Goal: Information Seeking & Learning: Check status

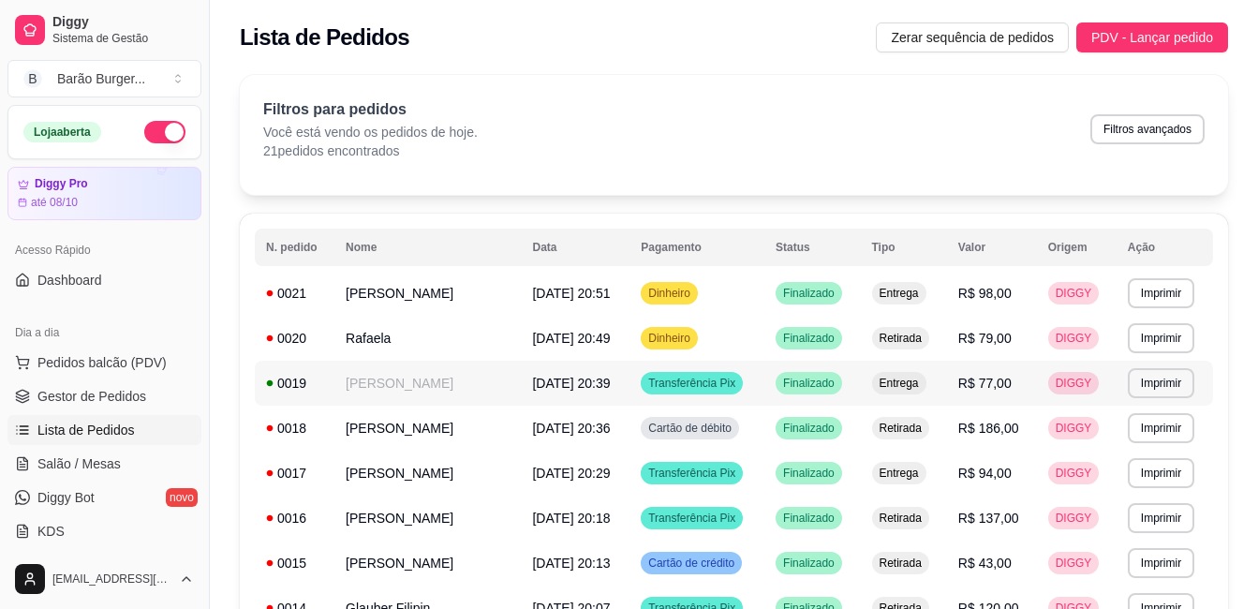
click at [600, 390] on span "[DATE] 20:39" at bounding box center [571, 383] width 78 height 15
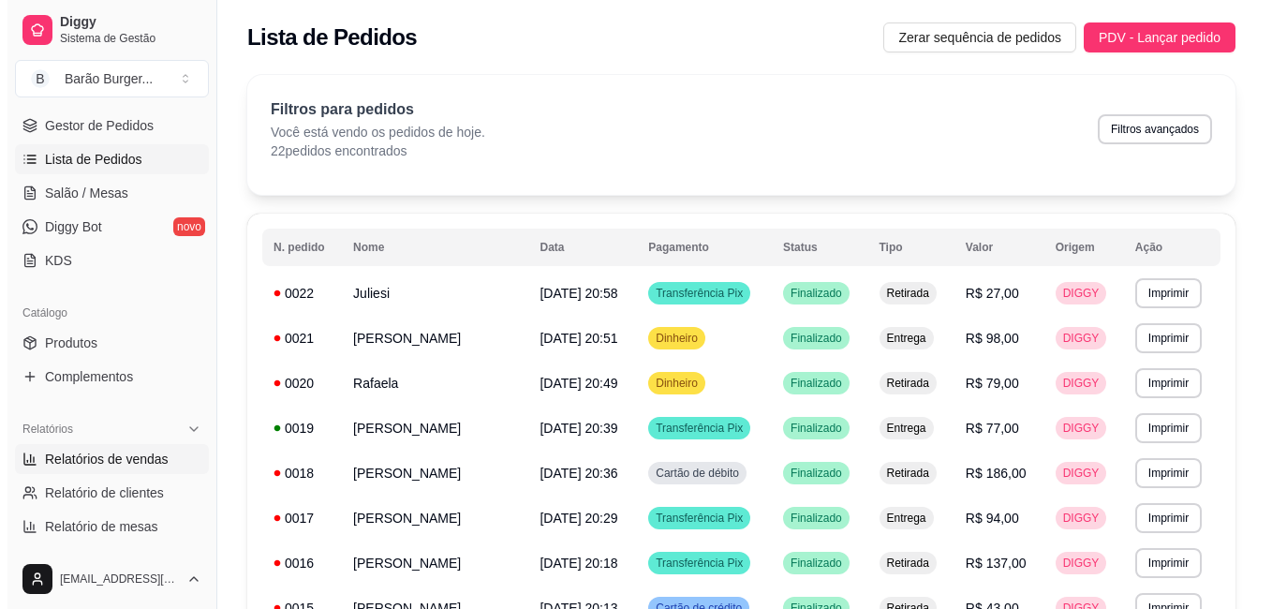
scroll to position [281, 0]
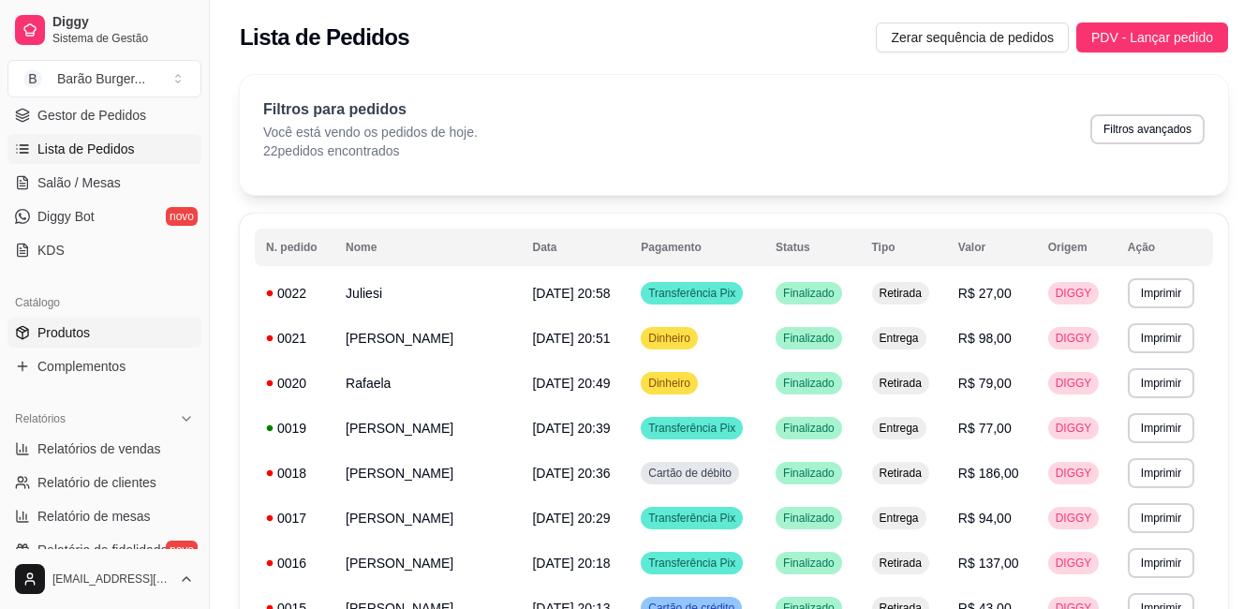
click at [101, 326] on link "Produtos" at bounding box center [104, 333] width 194 height 30
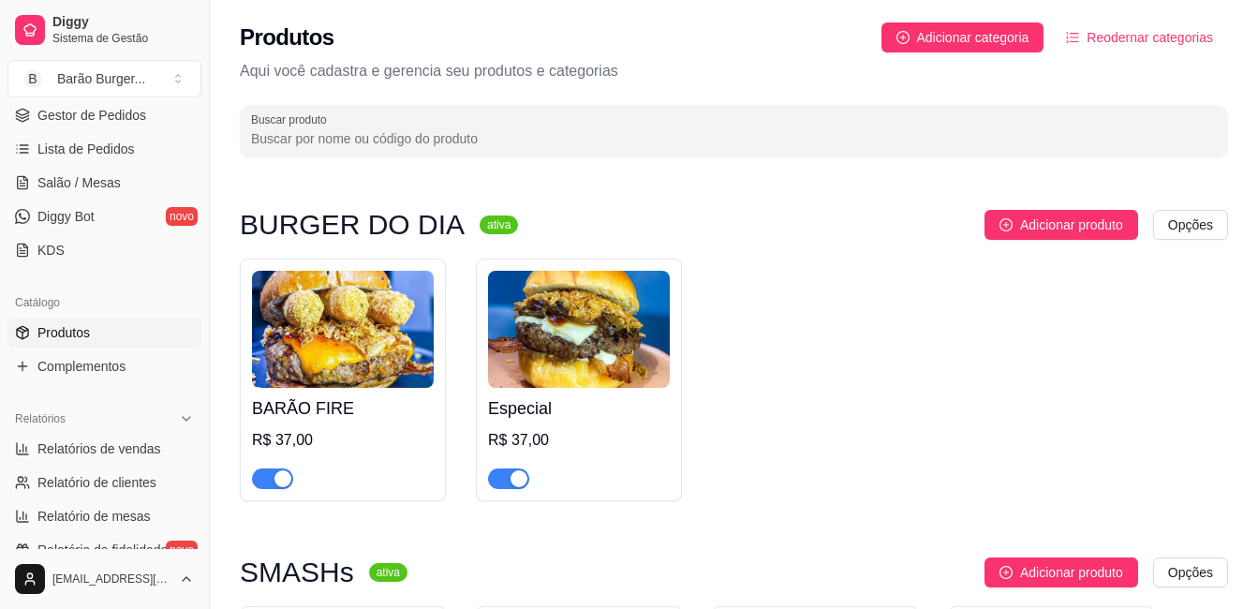
click at [416, 350] on img at bounding box center [343, 329] width 182 height 117
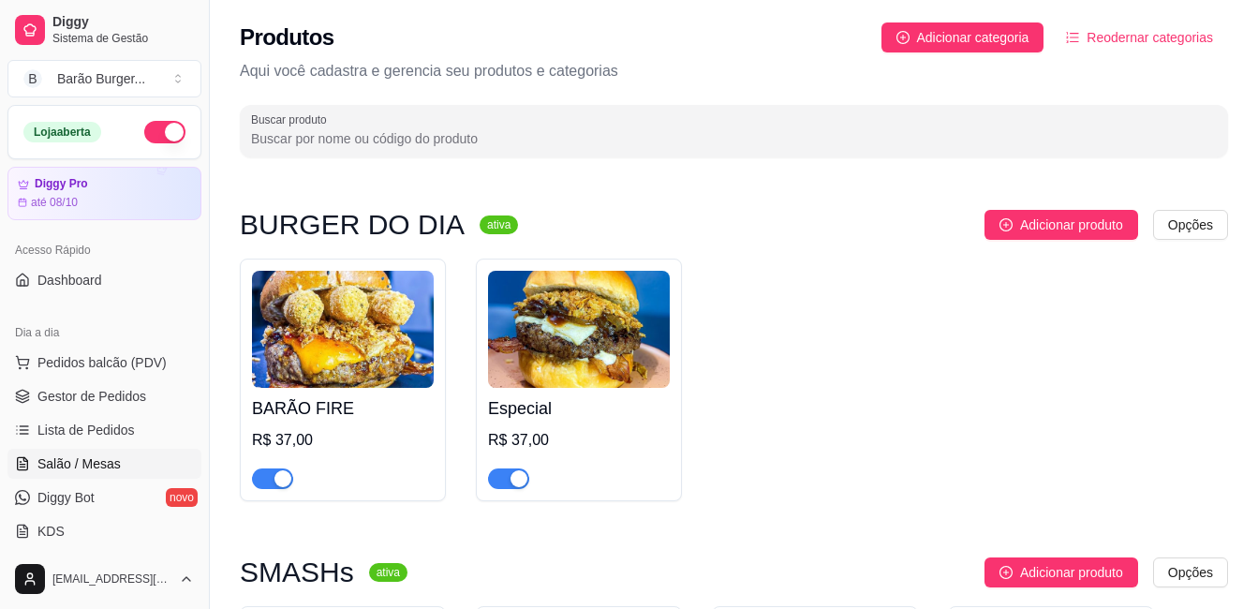
click at [90, 454] on span "Salão / Mesas" at bounding box center [78, 463] width 83 height 19
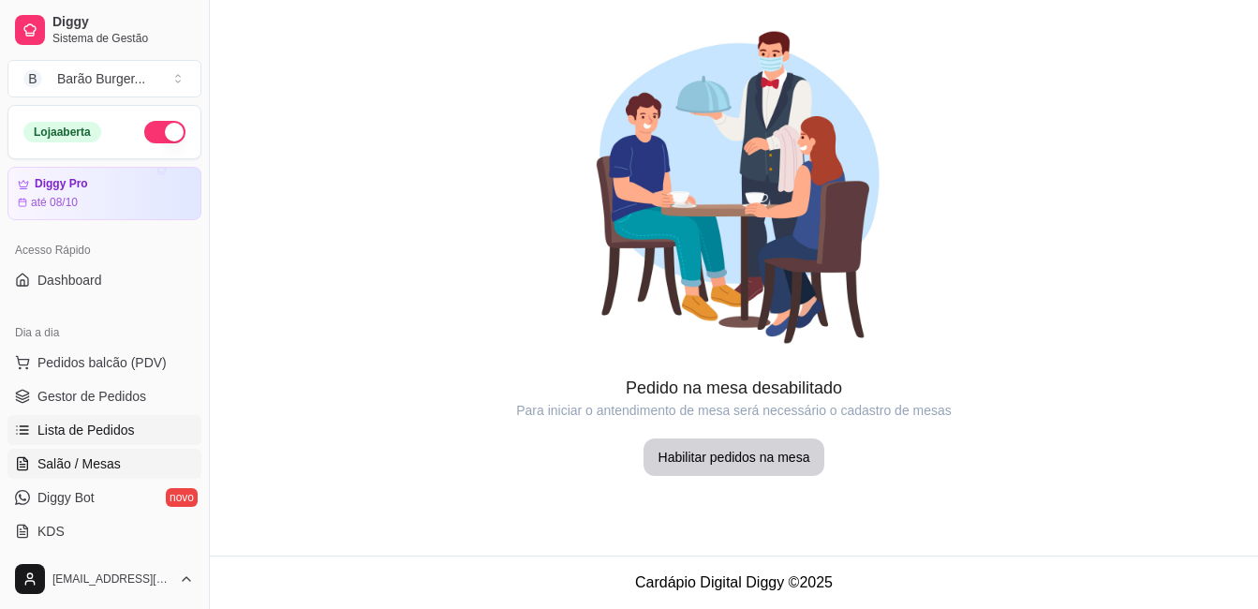
click at [103, 436] on span "Lista de Pedidos" at bounding box center [85, 430] width 97 height 19
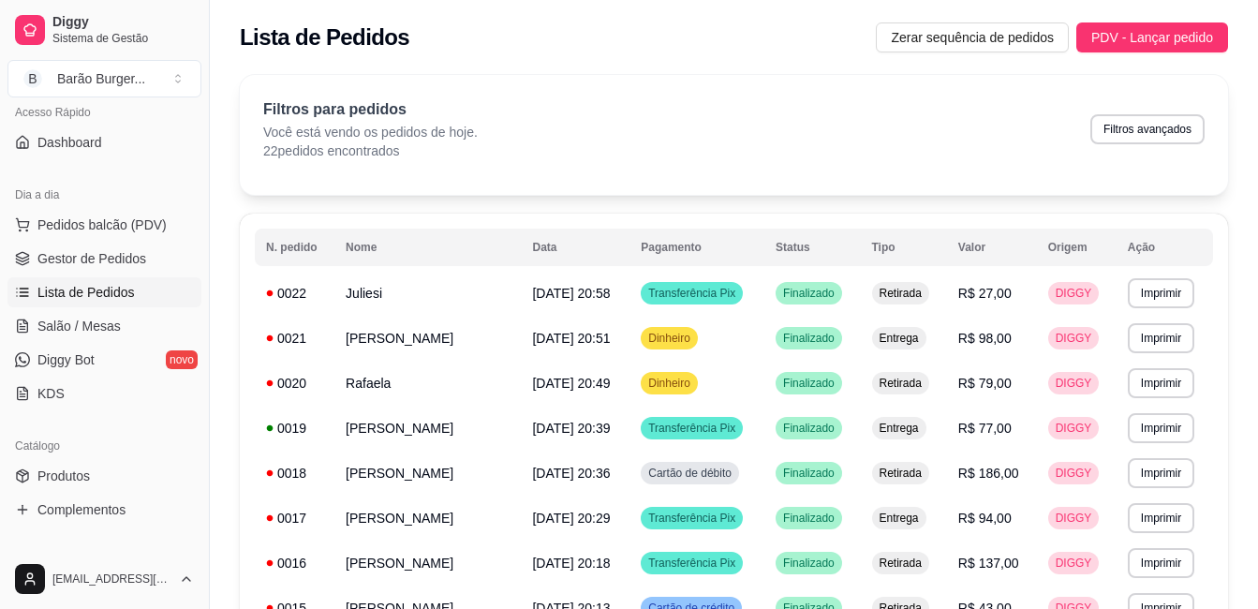
scroll to position [281, 0]
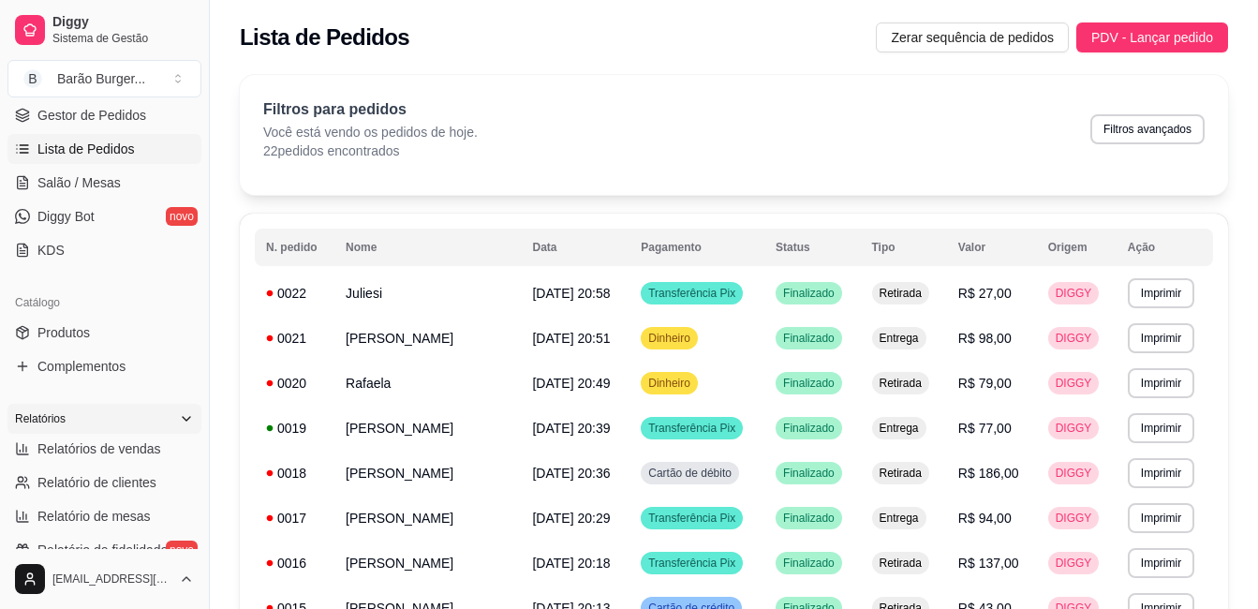
click at [150, 432] on div "Relatórios" at bounding box center [104, 419] width 194 height 30
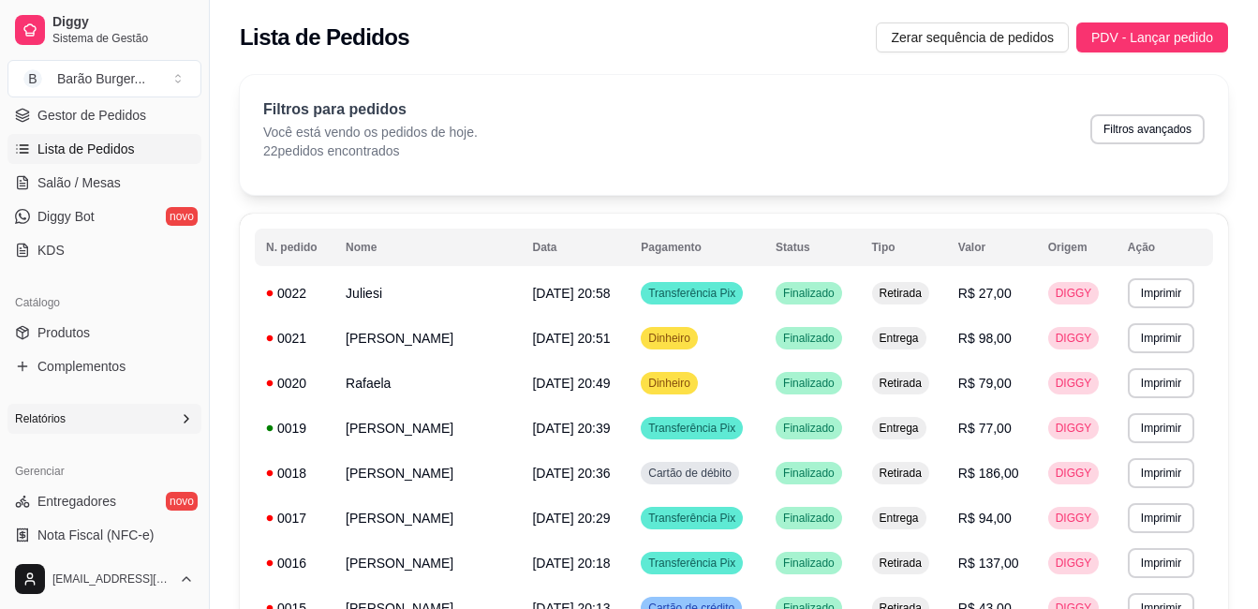
click at [115, 405] on div "Relatórios" at bounding box center [104, 419] width 194 height 30
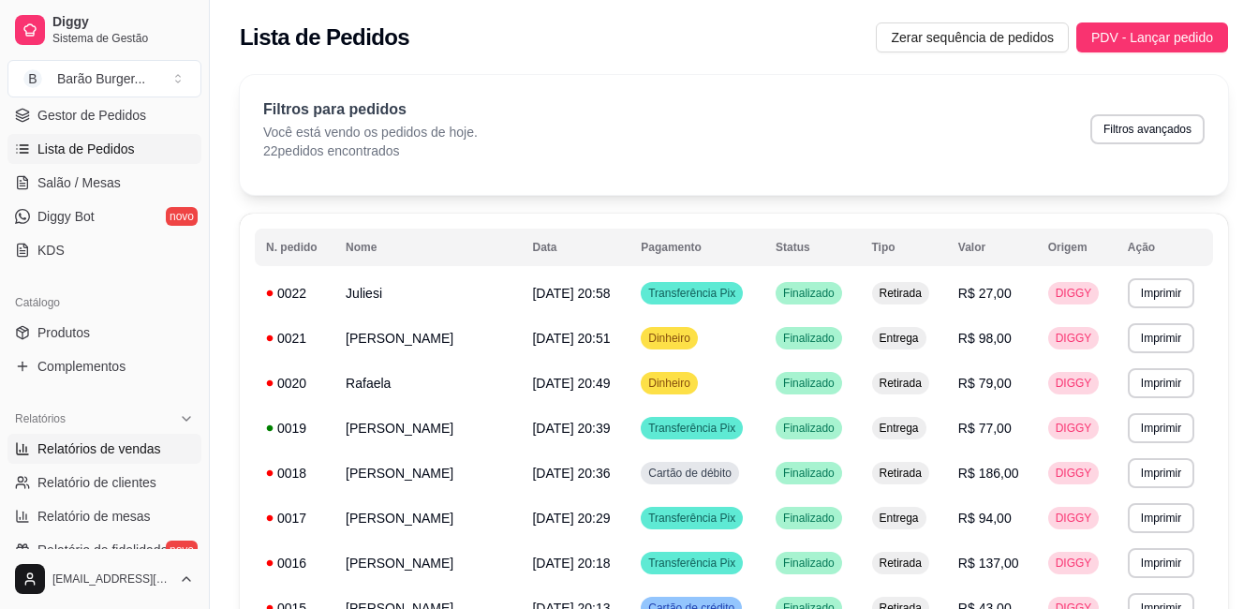
click at [92, 449] on span "Relatórios de vendas" at bounding box center [99, 448] width 124 height 19
select select "ALL"
select select "0"
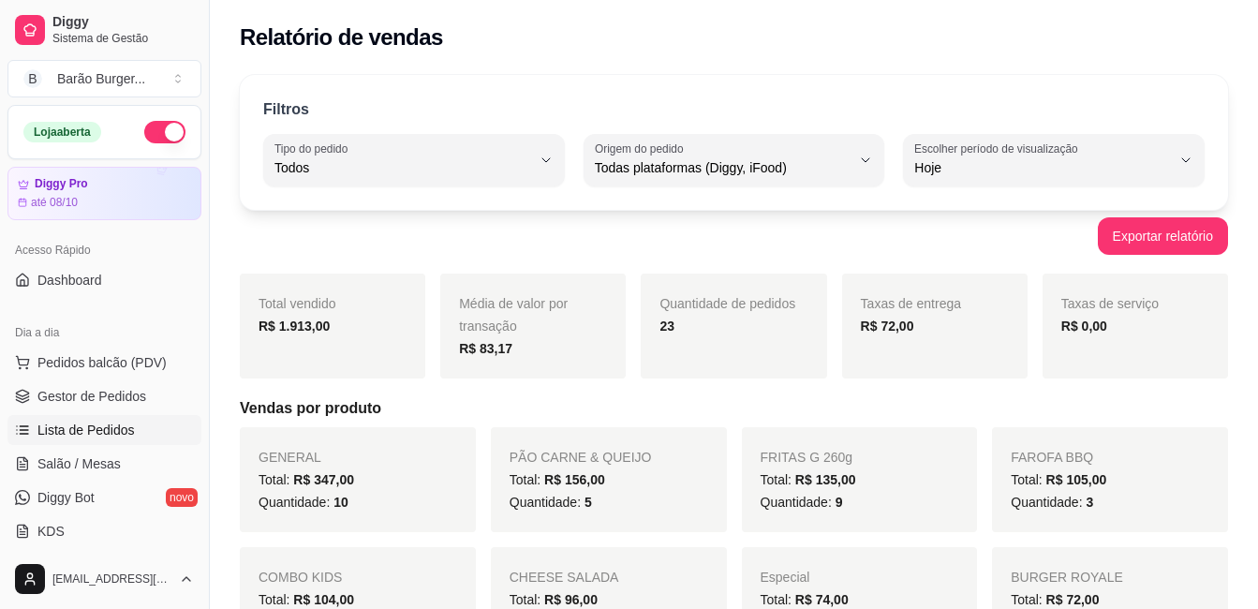
drag, startPoint x: 100, startPoint y: 438, endPoint x: 98, endPoint y: 424, distance: 14.2
click at [99, 437] on span "Lista de Pedidos" at bounding box center [85, 430] width 97 height 19
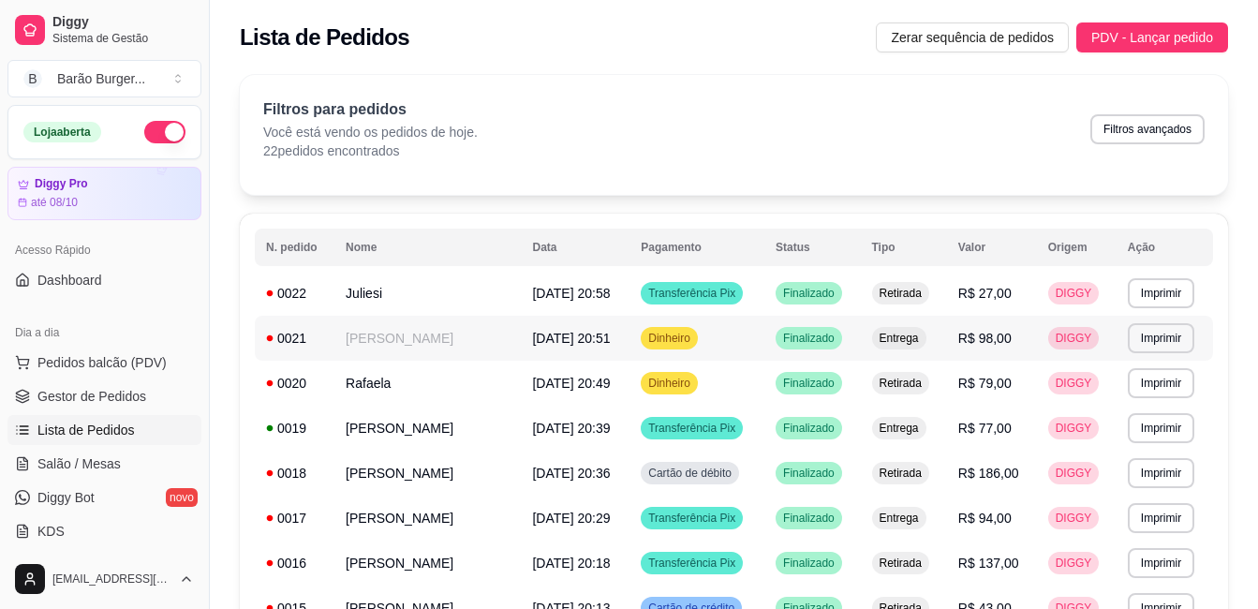
click at [926, 361] on td "Retirada" at bounding box center [904, 383] width 86 height 45
click at [1045, 338] on td "DIGGY" at bounding box center [1077, 338] width 80 height 45
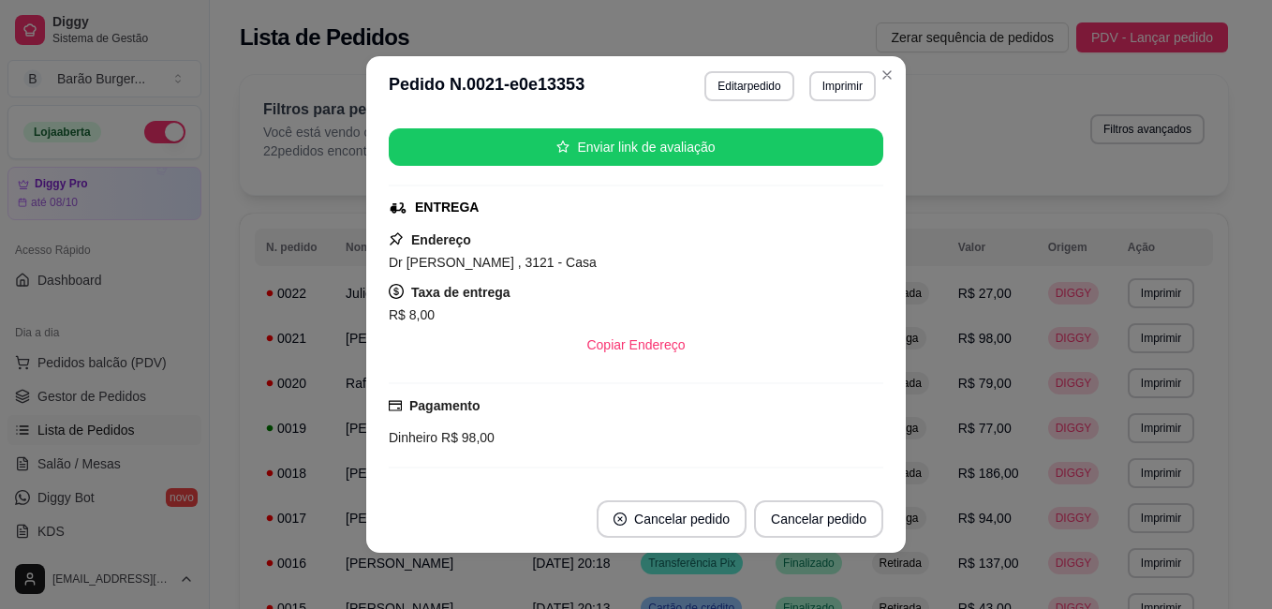
scroll to position [187, 0]
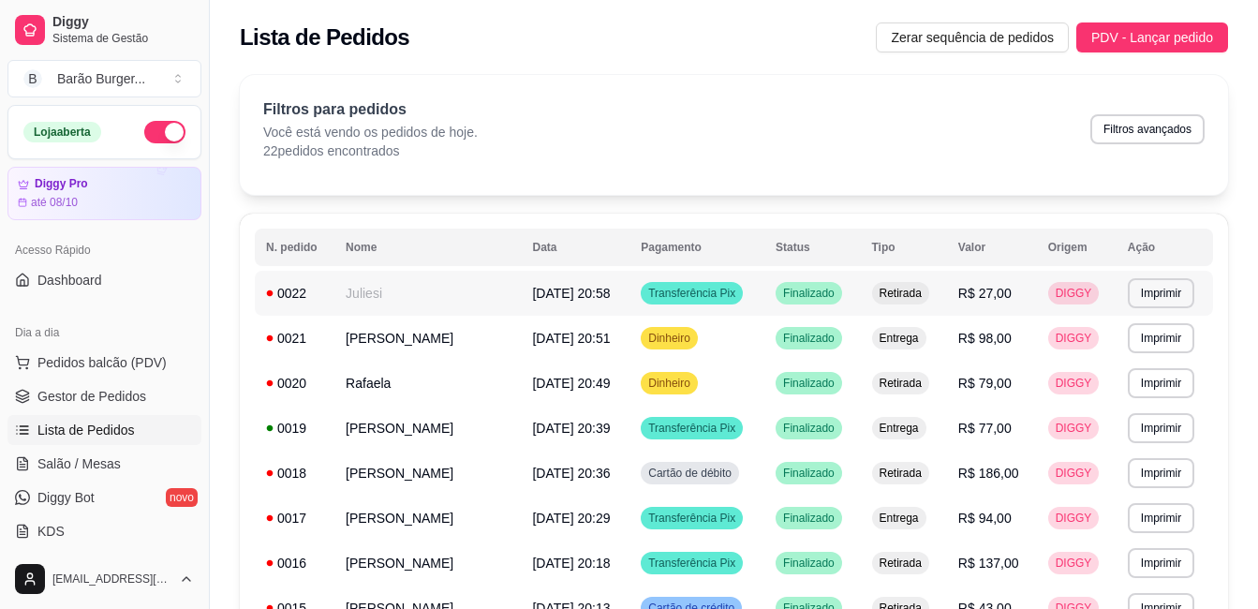
click at [926, 294] on span "Retirada" at bounding box center [901, 293] width 50 height 15
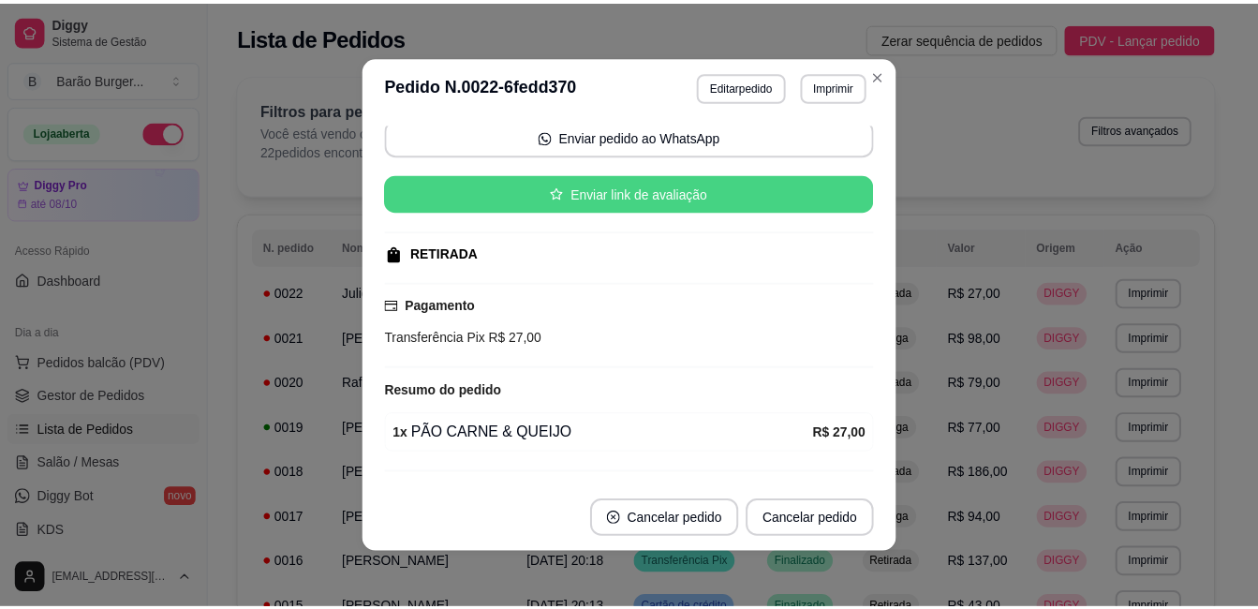
scroll to position [185, 0]
